Goal: Find specific page/section: Find specific page/section

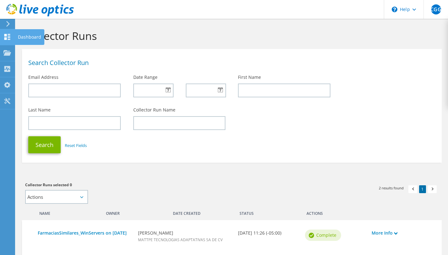
click at [8, 35] on icon at bounding box center [7, 37] width 8 height 6
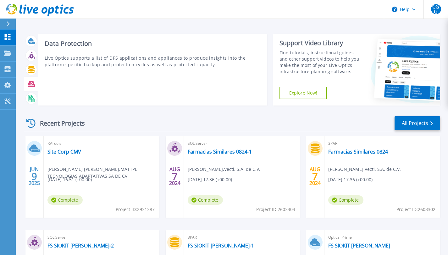
click at [32, 85] on icon at bounding box center [31, 84] width 7 height 6
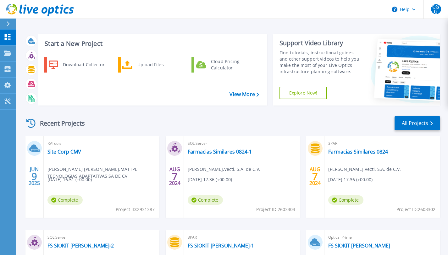
click at [306, 94] on link "Explore Now!" at bounding box center [303, 93] width 48 height 13
